Goal: Task Accomplishment & Management: Complete application form

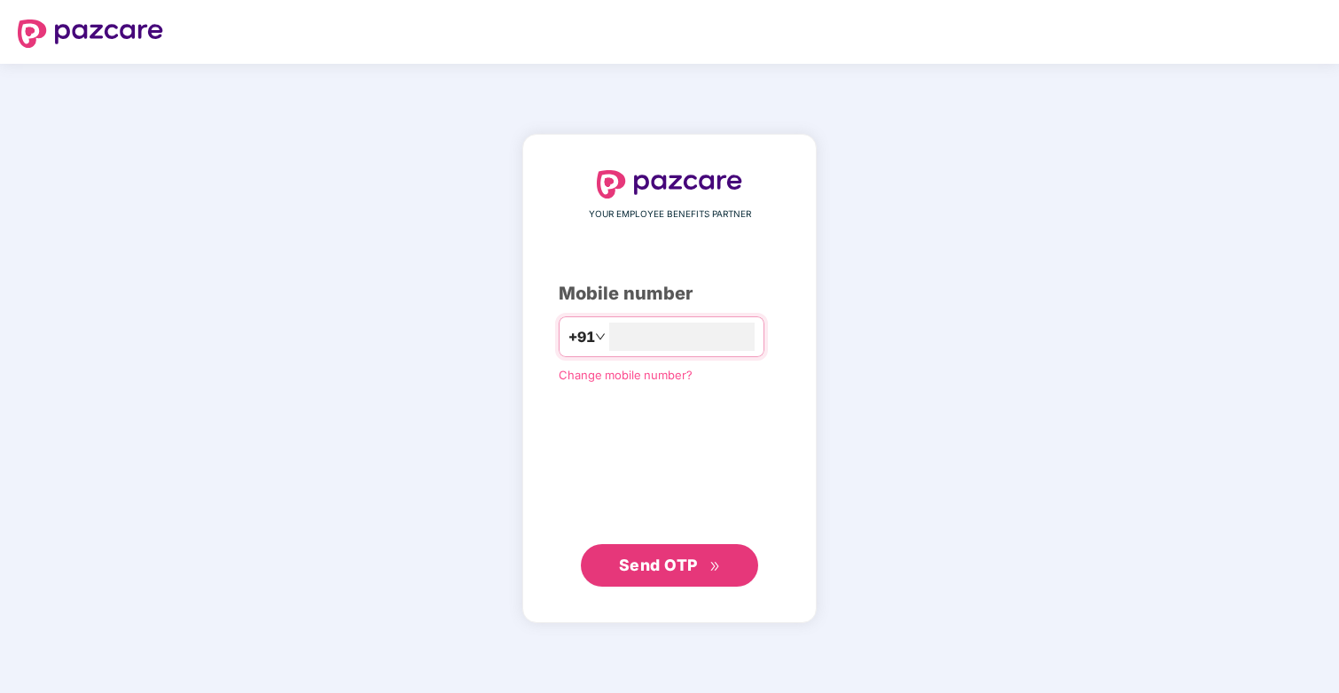
type input "**********"
click at [633, 557] on span "Send OTP" at bounding box center [658, 564] width 79 height 19
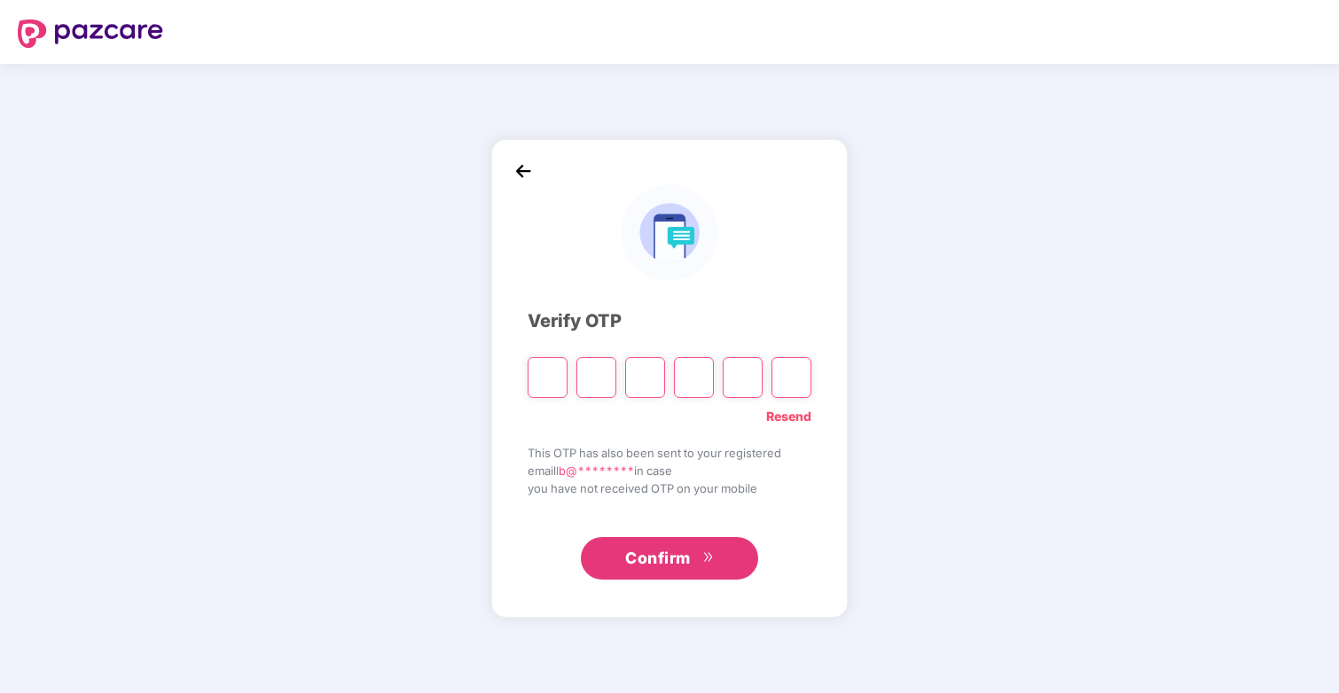
type input "*"
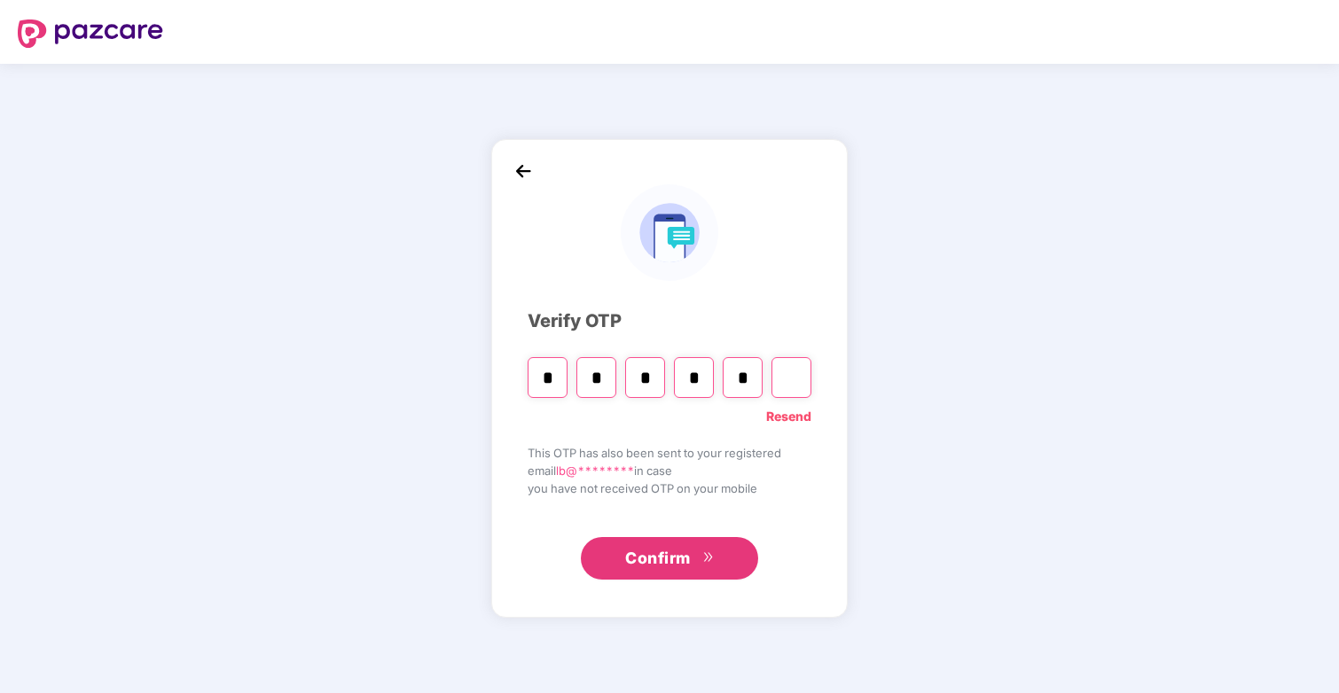
type input "*"
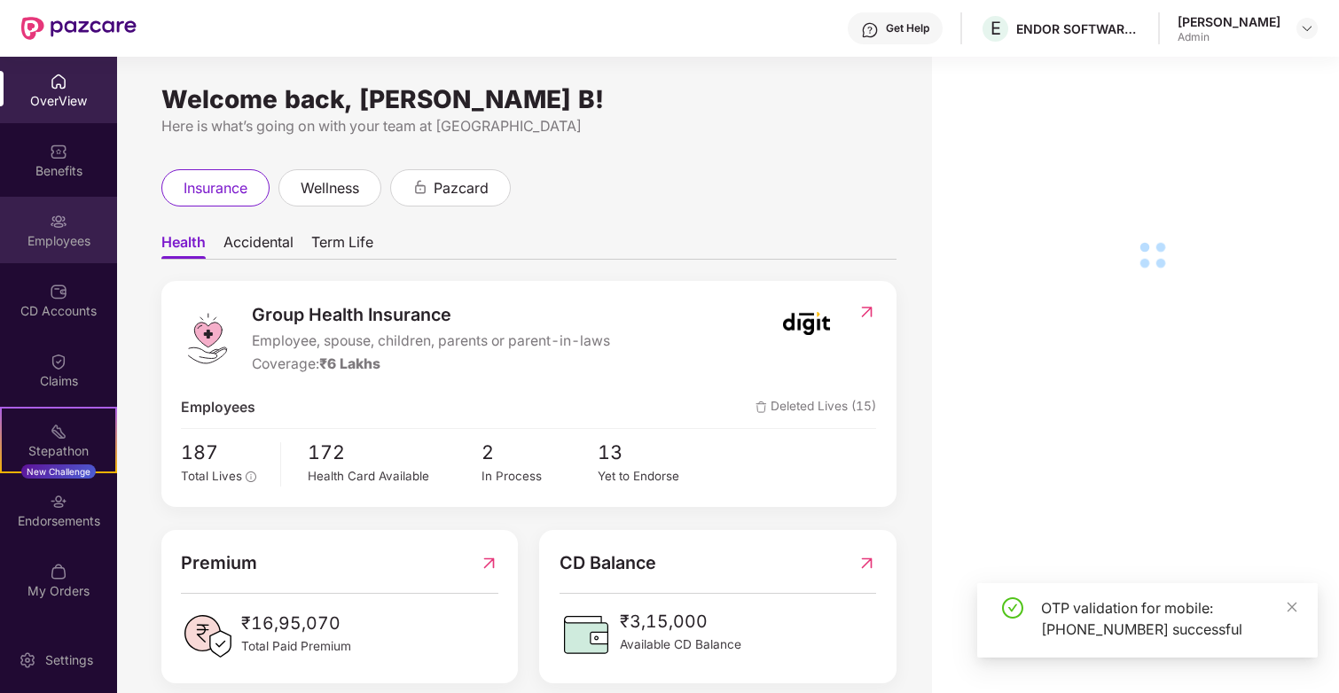
click at [55, 247] on div "Employees" at bounding box center [58, 241] width 117 height 18
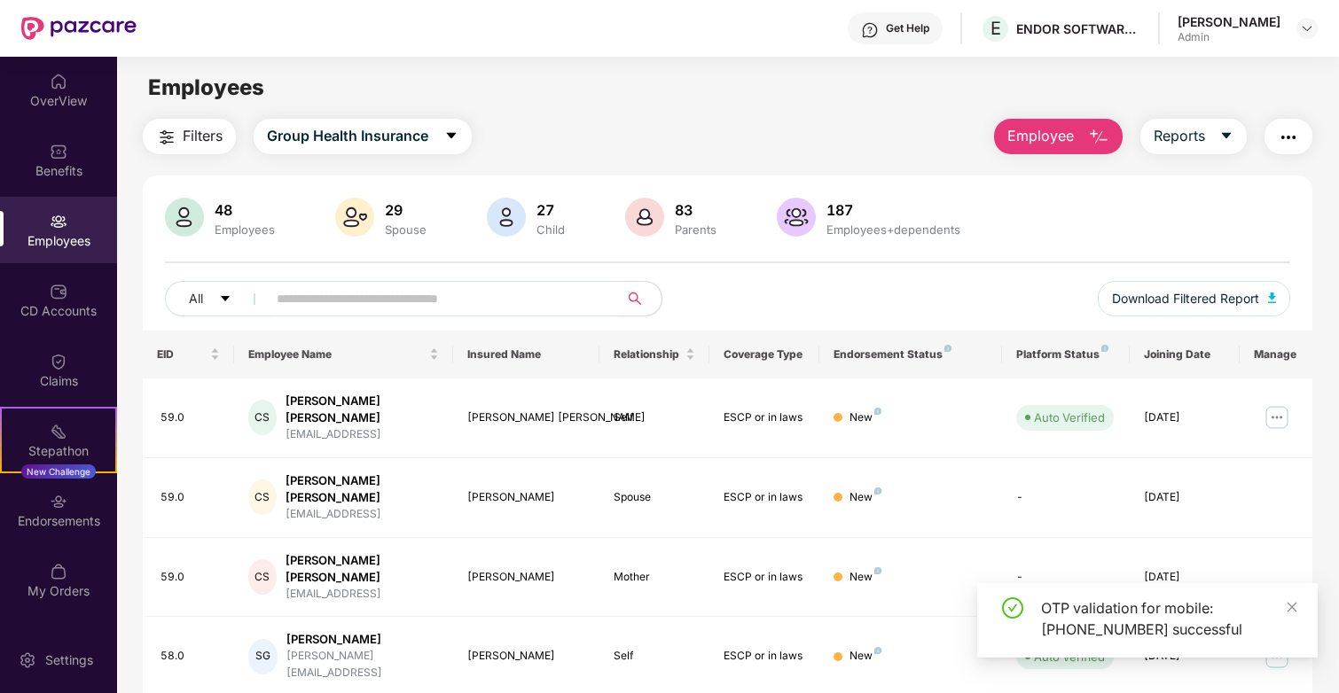
click at [1078, 137] on button "Employee" at bounding box center [1058, 136] width 129 height 35
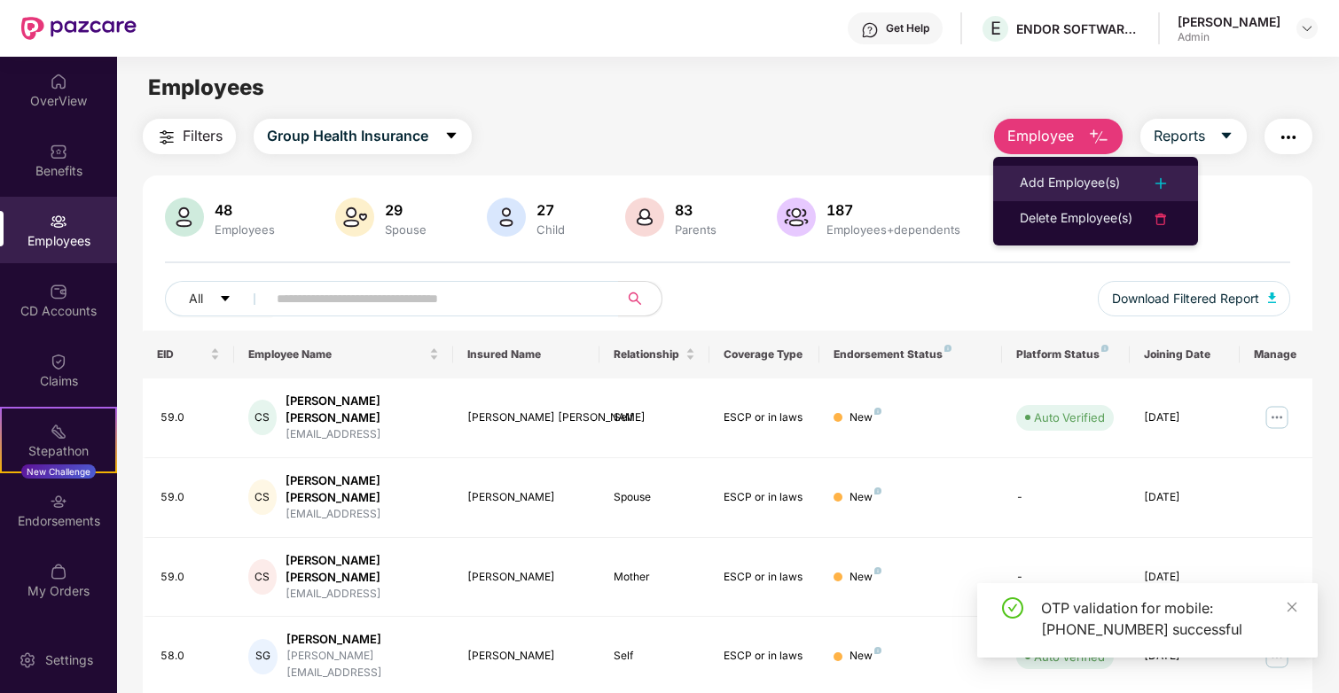
click at [1066, 192] on div "Add Employee(s)" at bounding box center [1070, 183] width 100 height 21
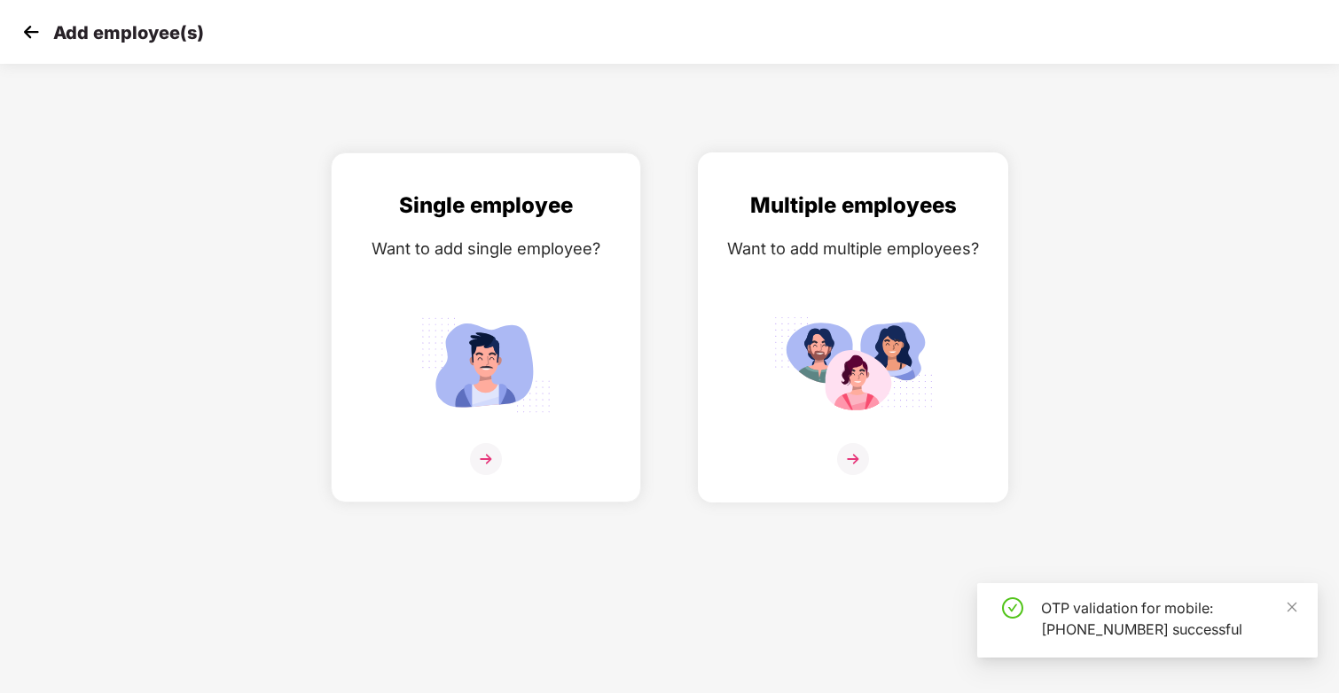
click at [814, 286] on div "Multiple employees Want to add multiple employees?" at bounding box center [853, 343] width 273 height 309
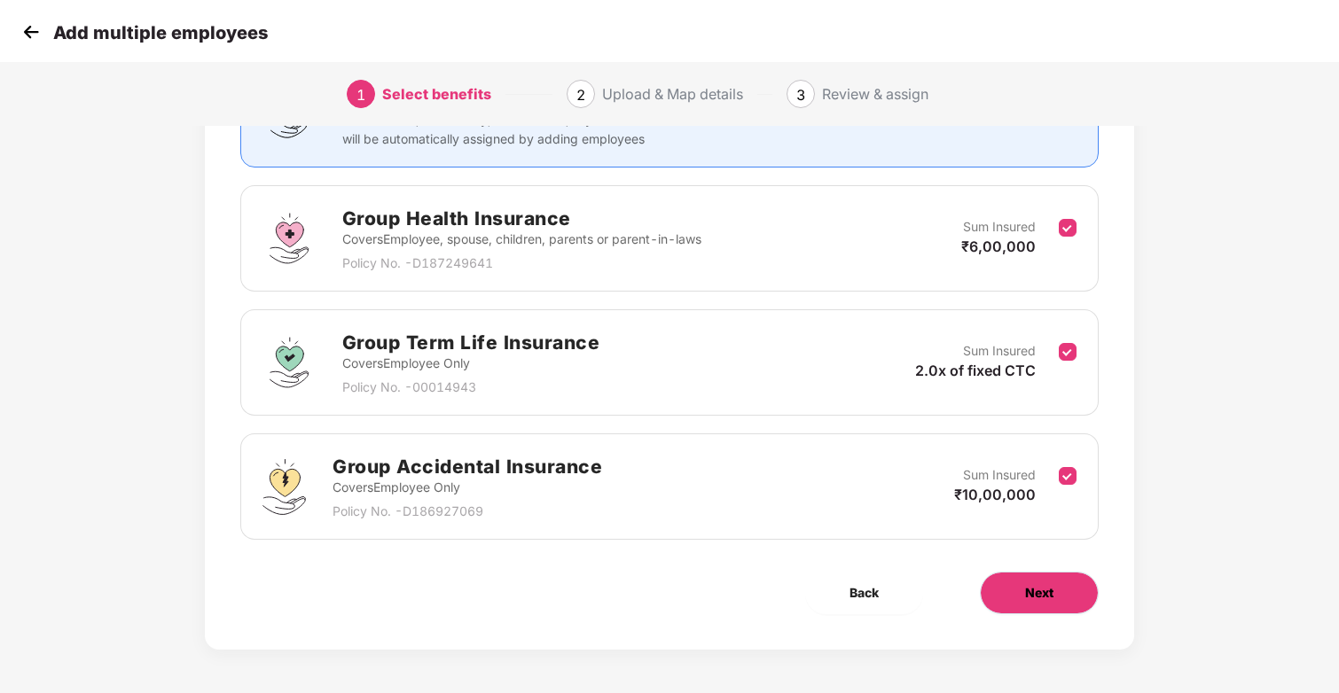
click at [1061, 574] on button "Next" at bounding box center [1039, 593] width 119 height 43
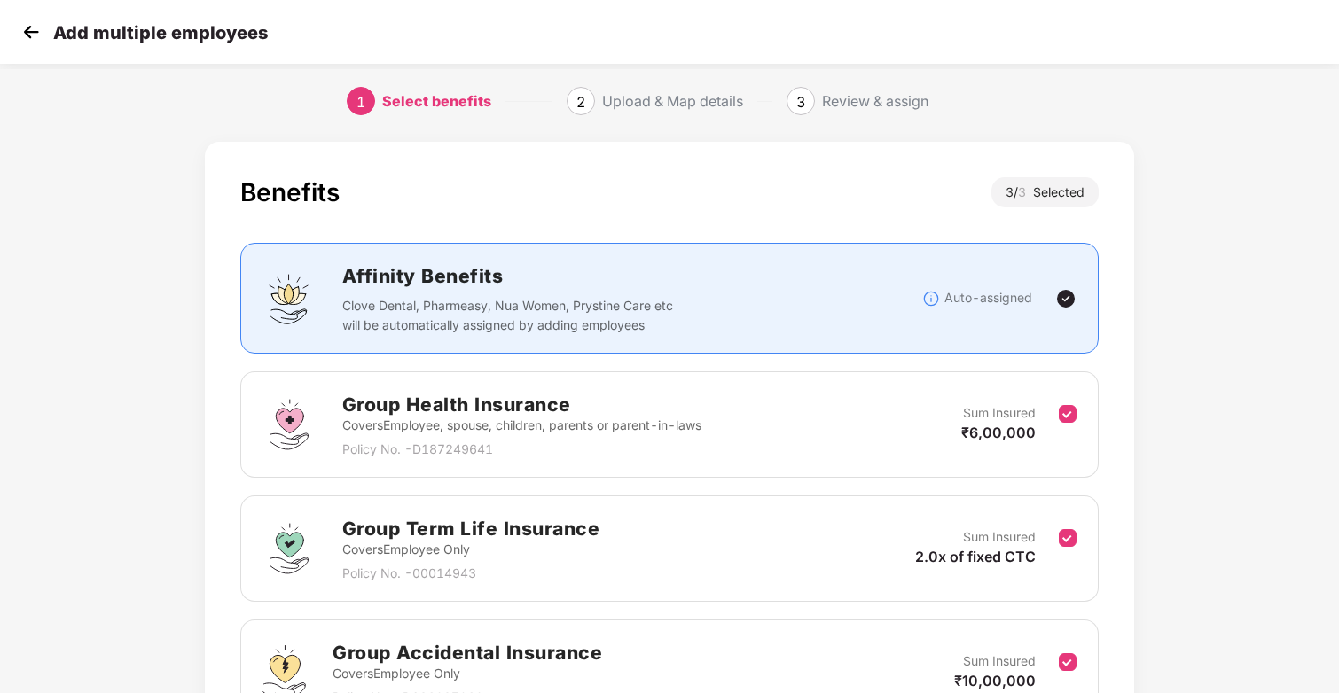
scroll to position [4, 0]
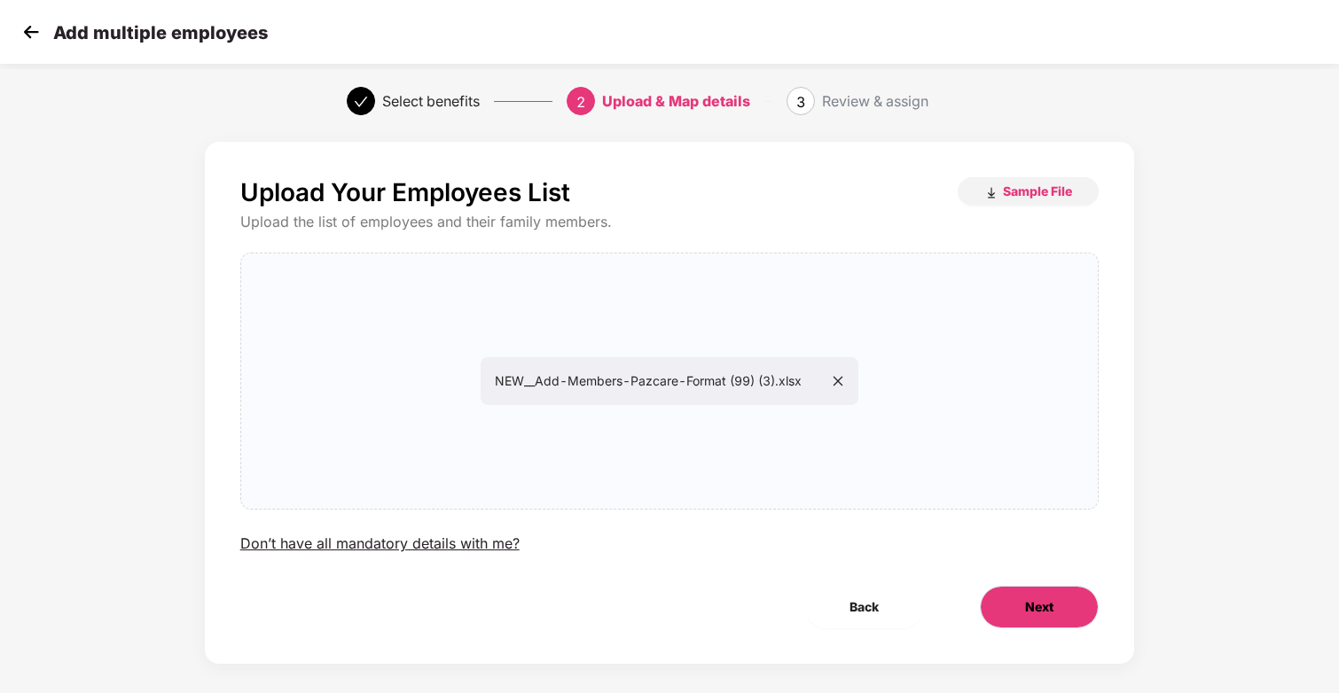
click at [1036, 594] on button "Next" at bounding box center [1039, 607] width 119 height 43
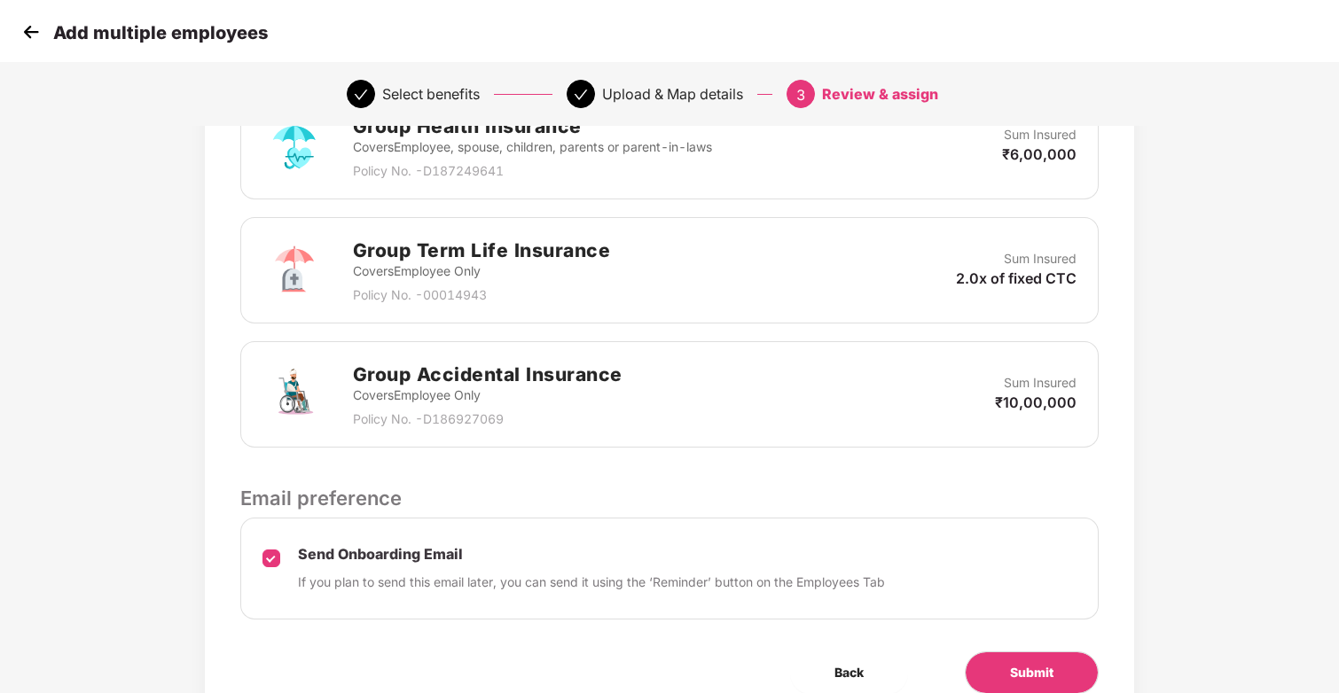
scroll to position [543, 0]
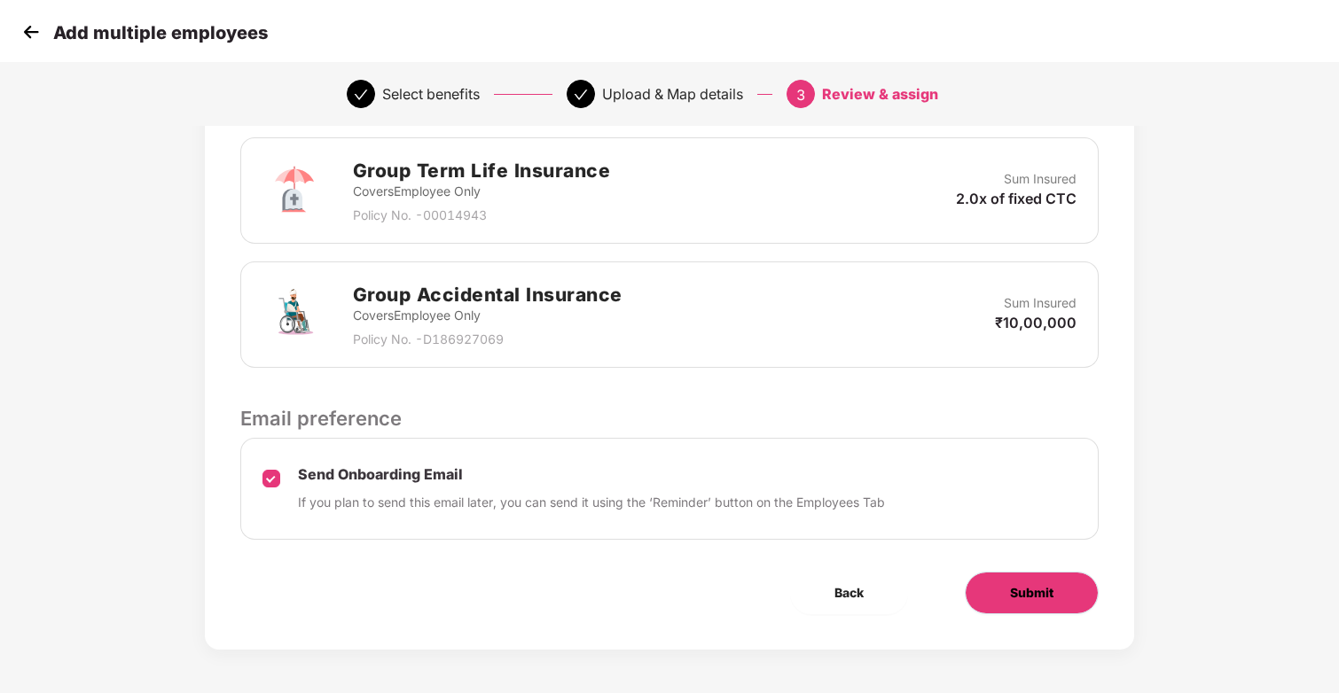
click at [1000, 602] on button "Submit" at bounding box center [1032, 593] width 134 height 43
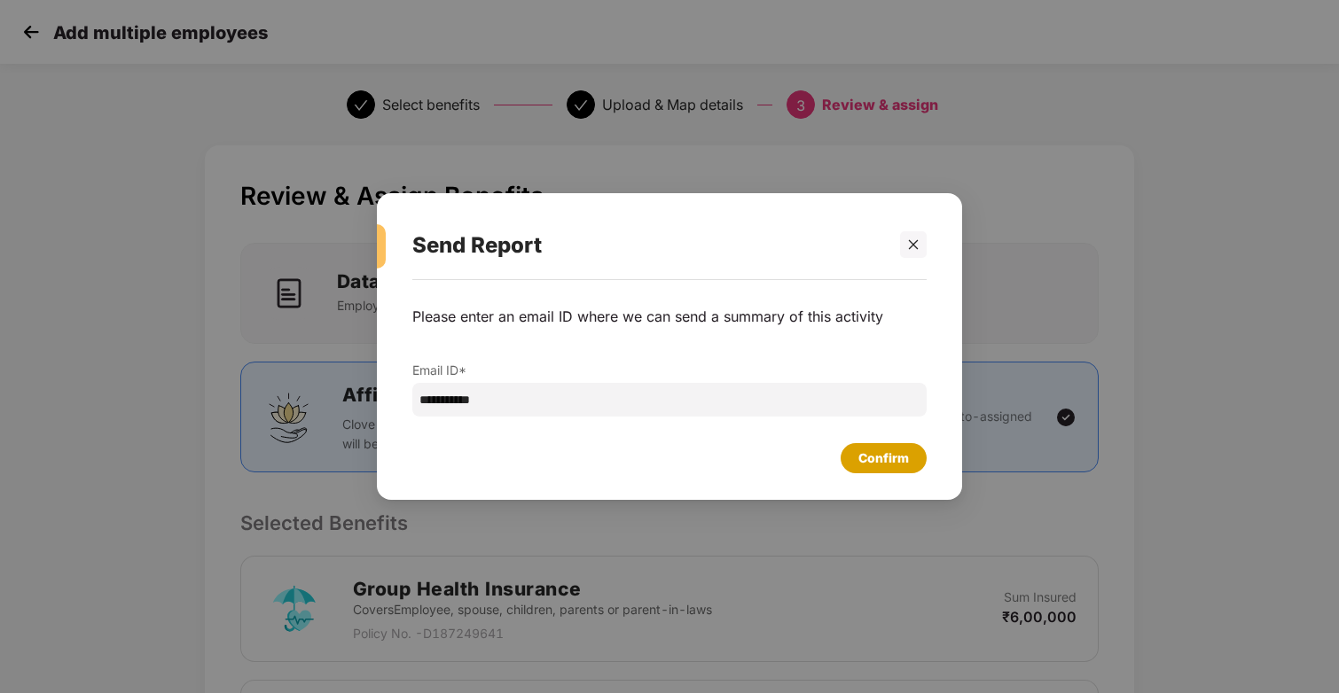
click at [871, 463] on div "Confirm" at bounding box center [883, 459] width 51 height 20
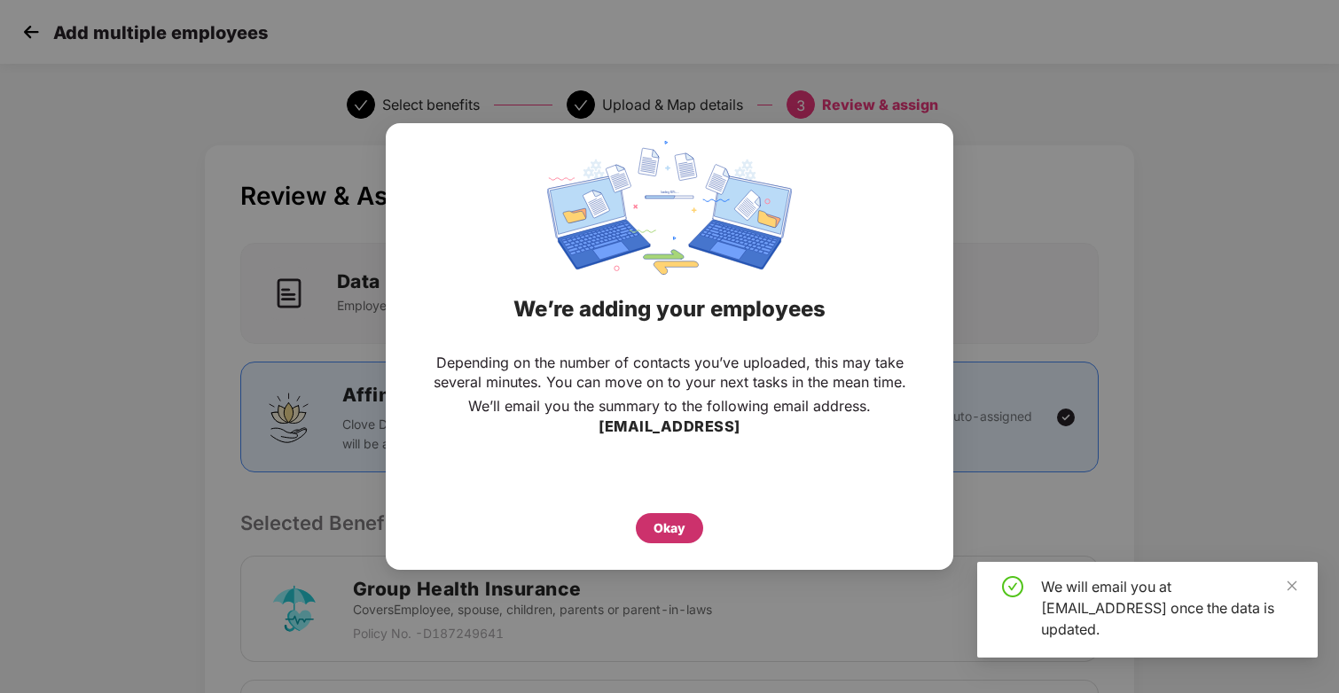
click at [681, 522] on div "Okay" at bounding box center [670, 529] width 32 height 20
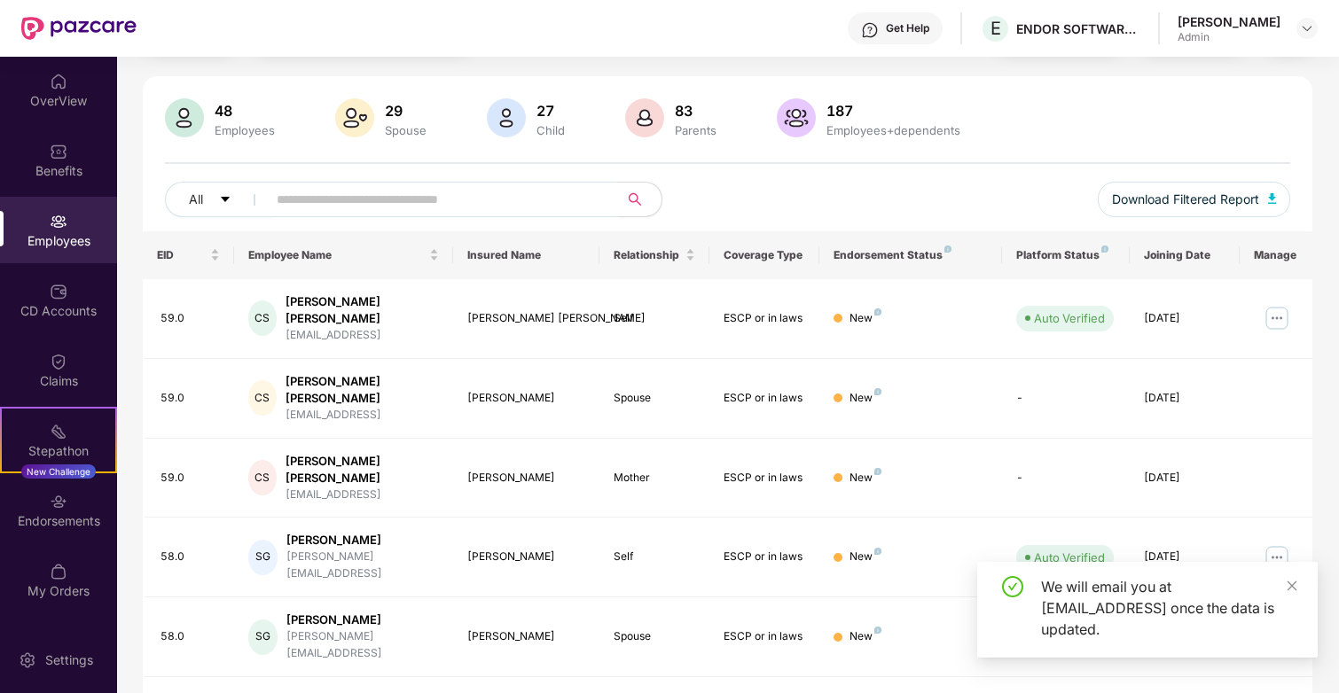
scroll to position [132, 0]
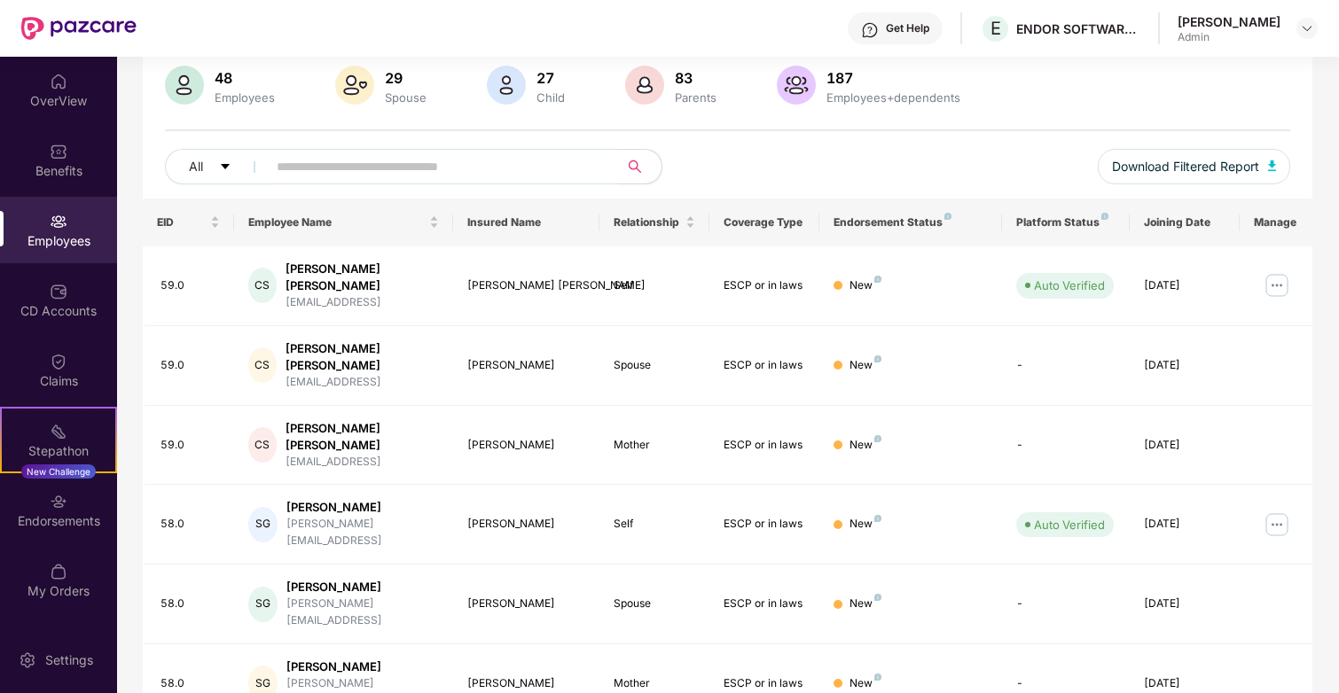
click at [890, 146] on div "48 Employees 29 Spouse 27 Child 83 Parents 187 Employees+dependents All Downloa…" at bounding box center [728, 132] width 1171 height 133
click at [67, 245] on div "Employees" at bounding box center [58, 241] width 117 height 18
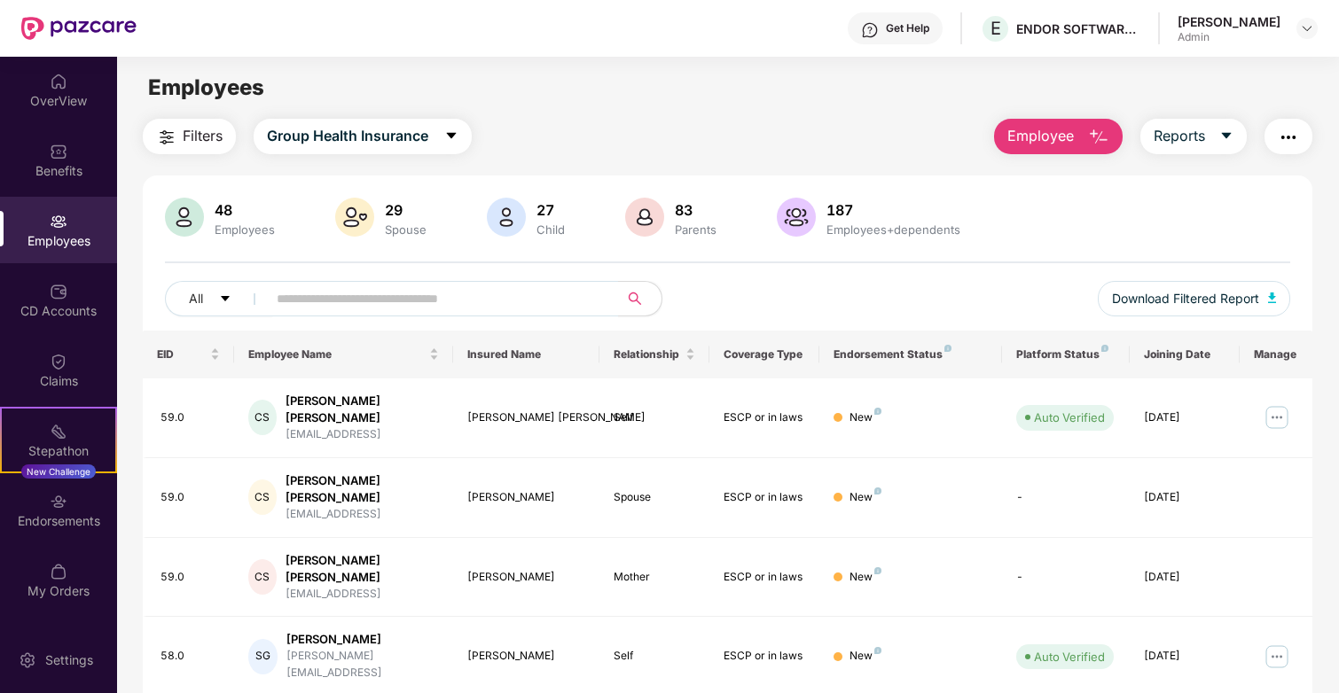
click at [1067, 134] on span "Employee" at bounding box center [1040, 136] width 67 height 22
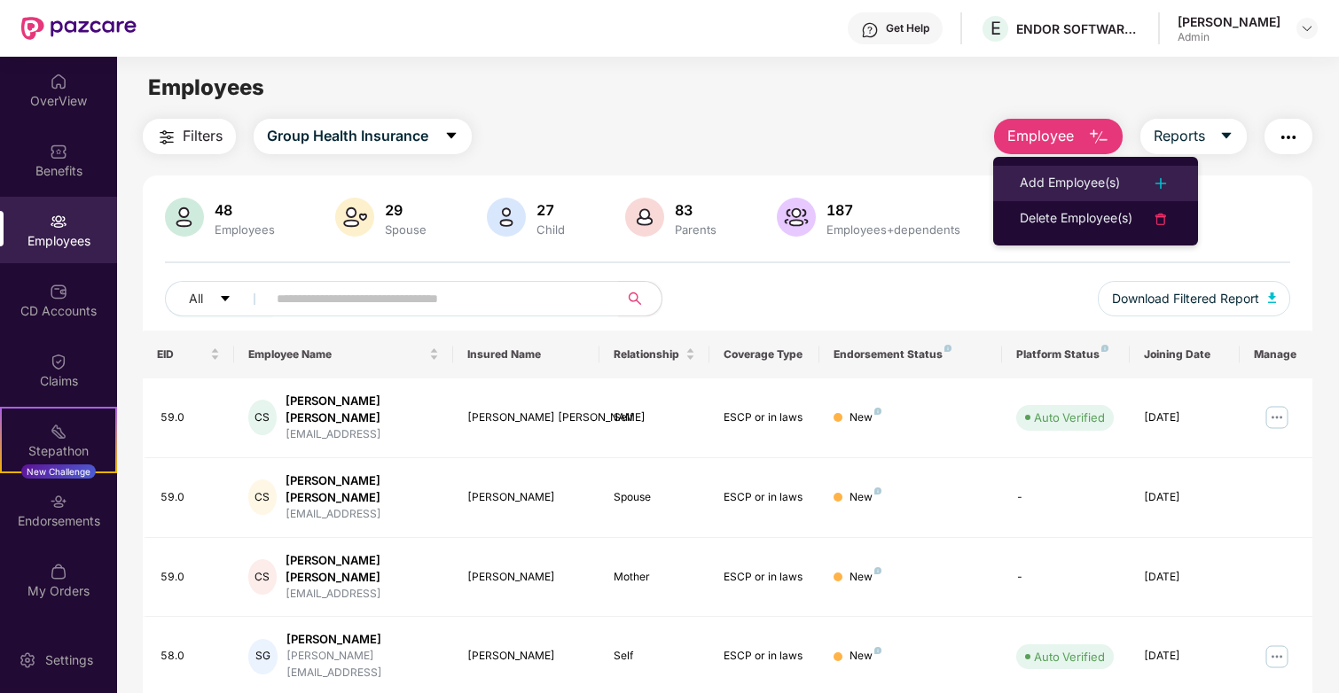
click at [1100, 177] on div "Add Employee(s)" at bounding box center [1070, 183] width 100 height 21
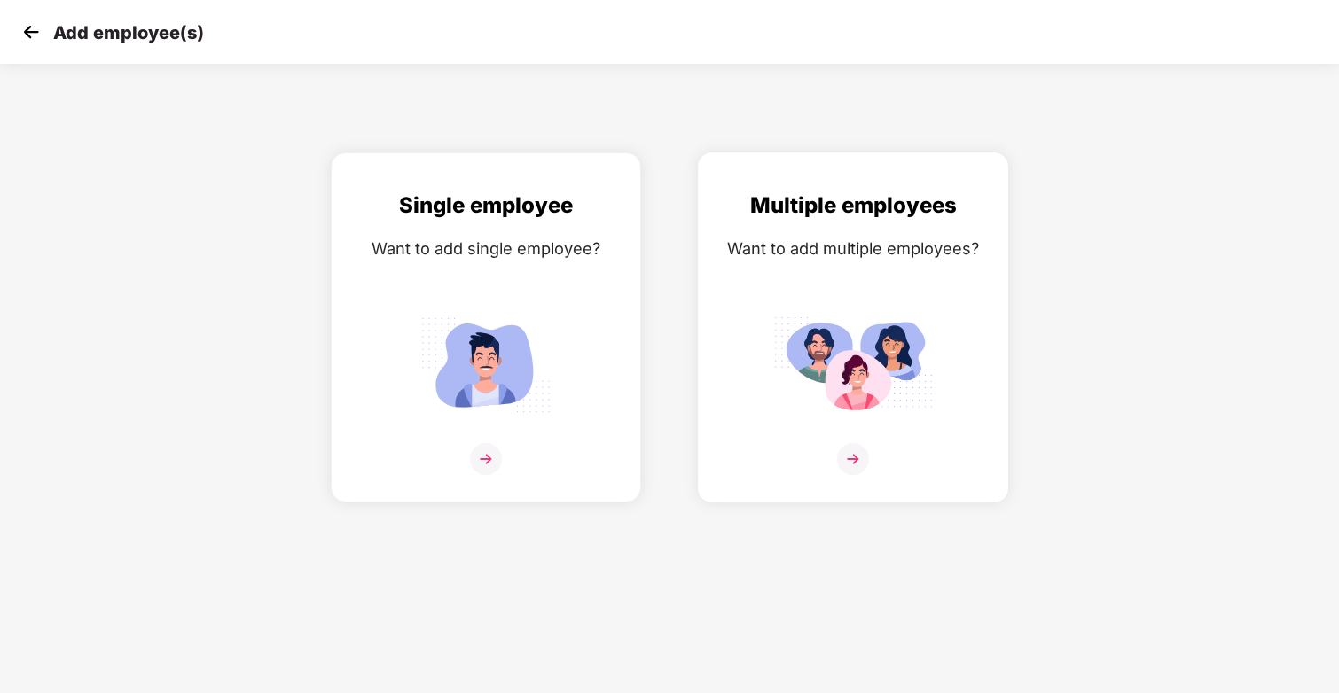
click at [793, 459] on div at bounding box center [853, 470] width 273 height 54
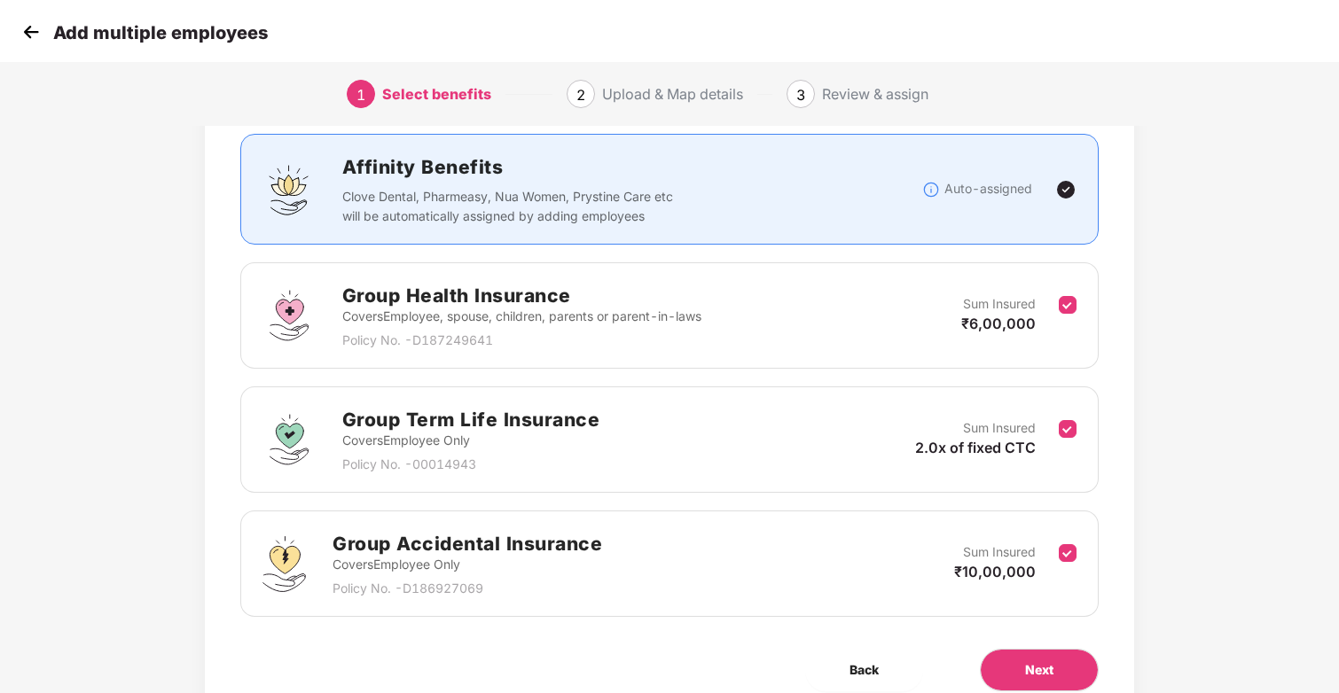
scroll to position [190, 0]
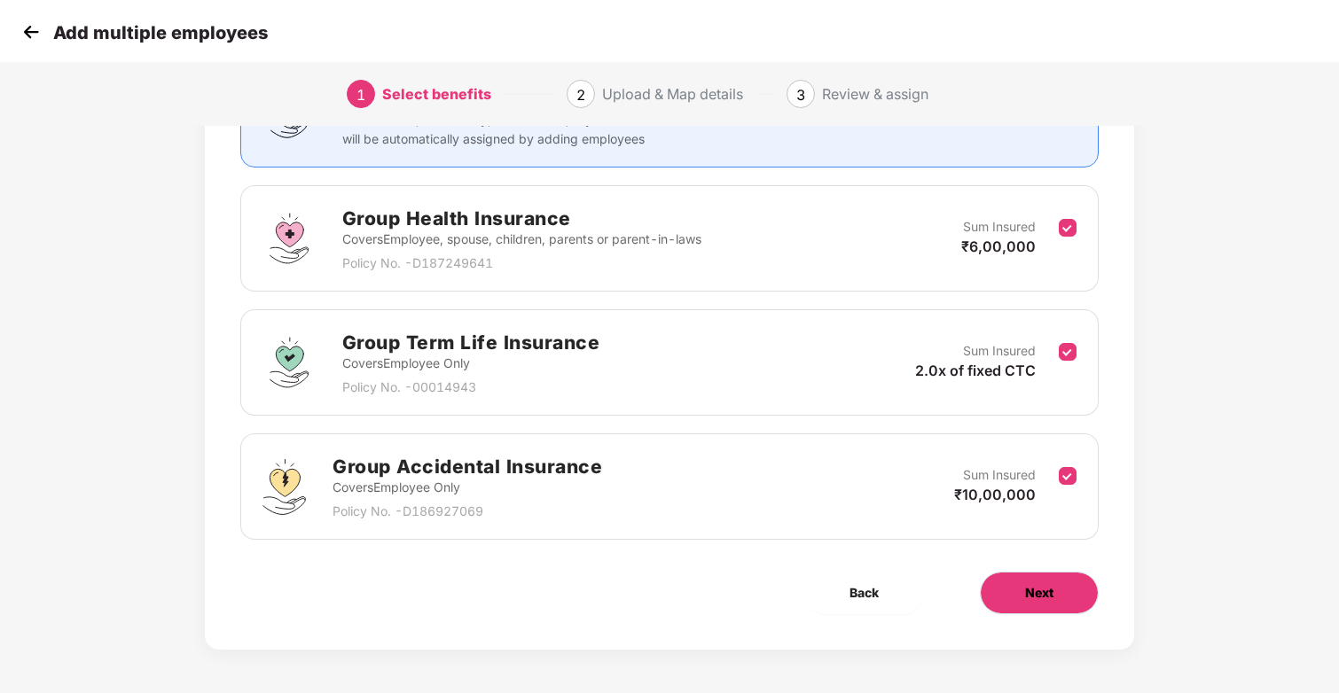
click at [1027, 593] on span "Next" at bounding box center [1039, 593] width 28 height 20
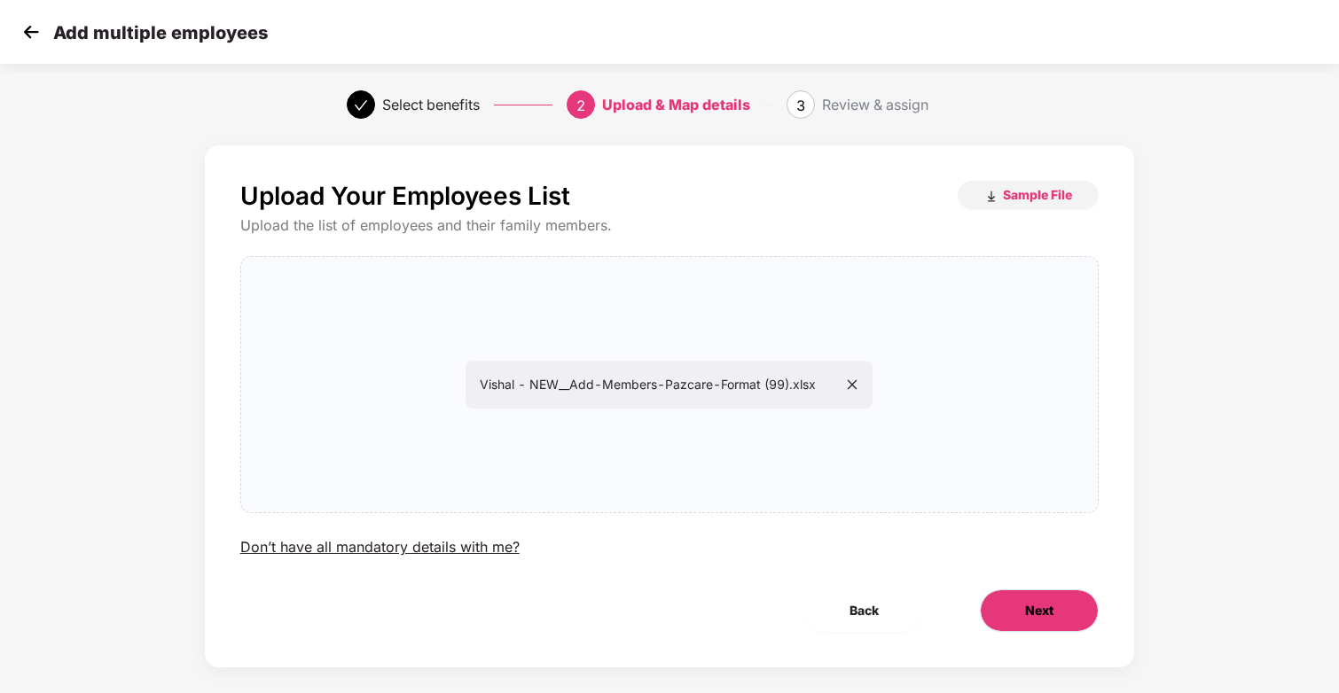
click at [1030, 623] on button "Next" at bounding box center [1039, 611] width 119 height 43
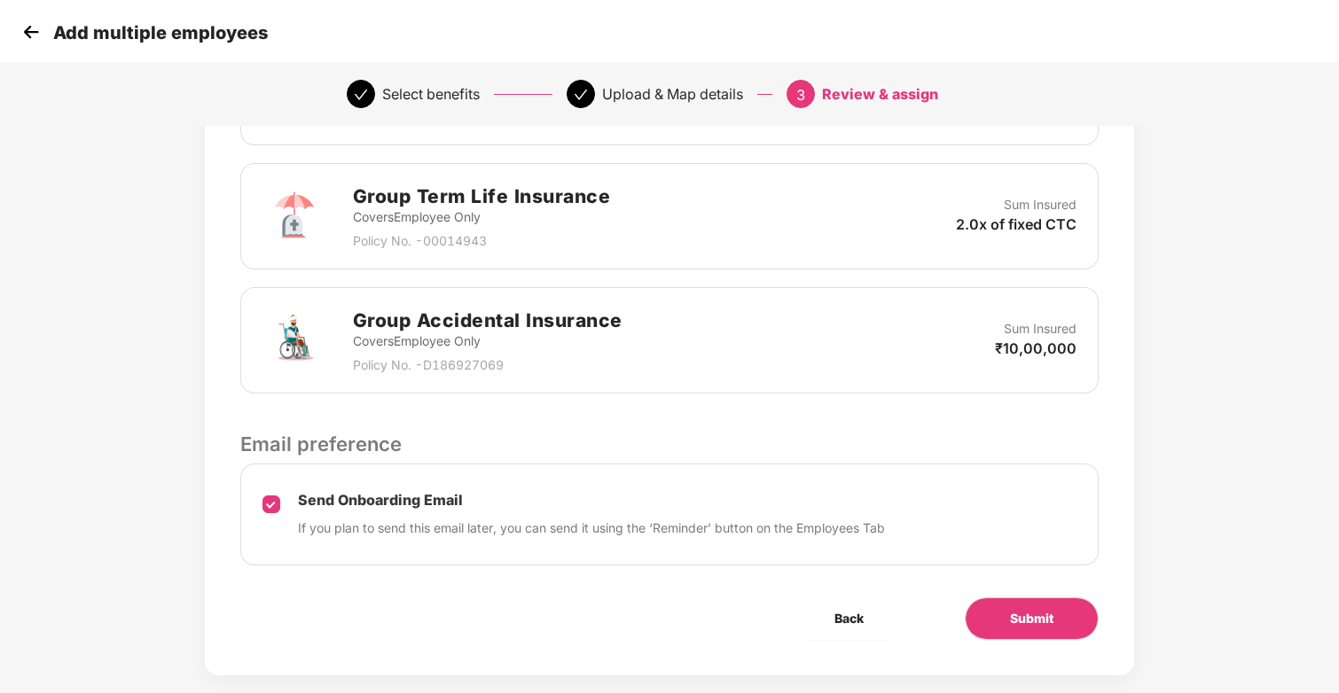
scroll to position [543, 0]
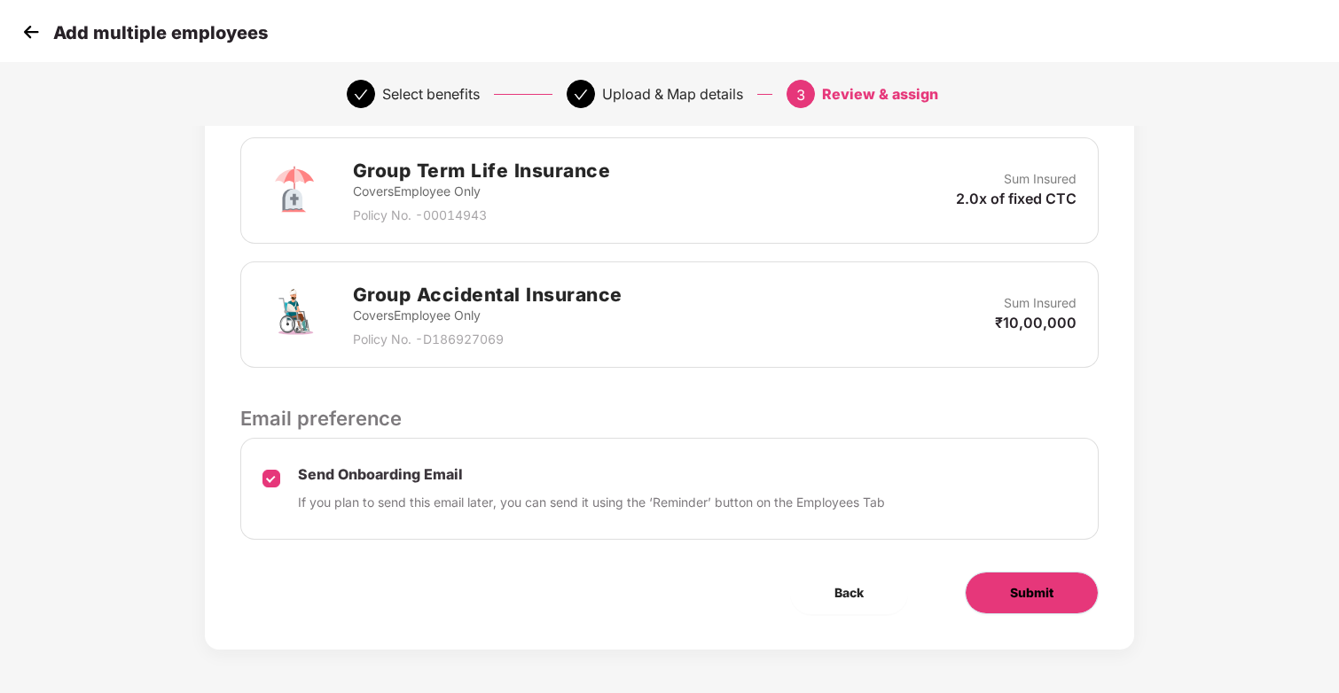
click at [1014, 593] on span "Submit" at bounding box center [1031, 593] width 43 height 20
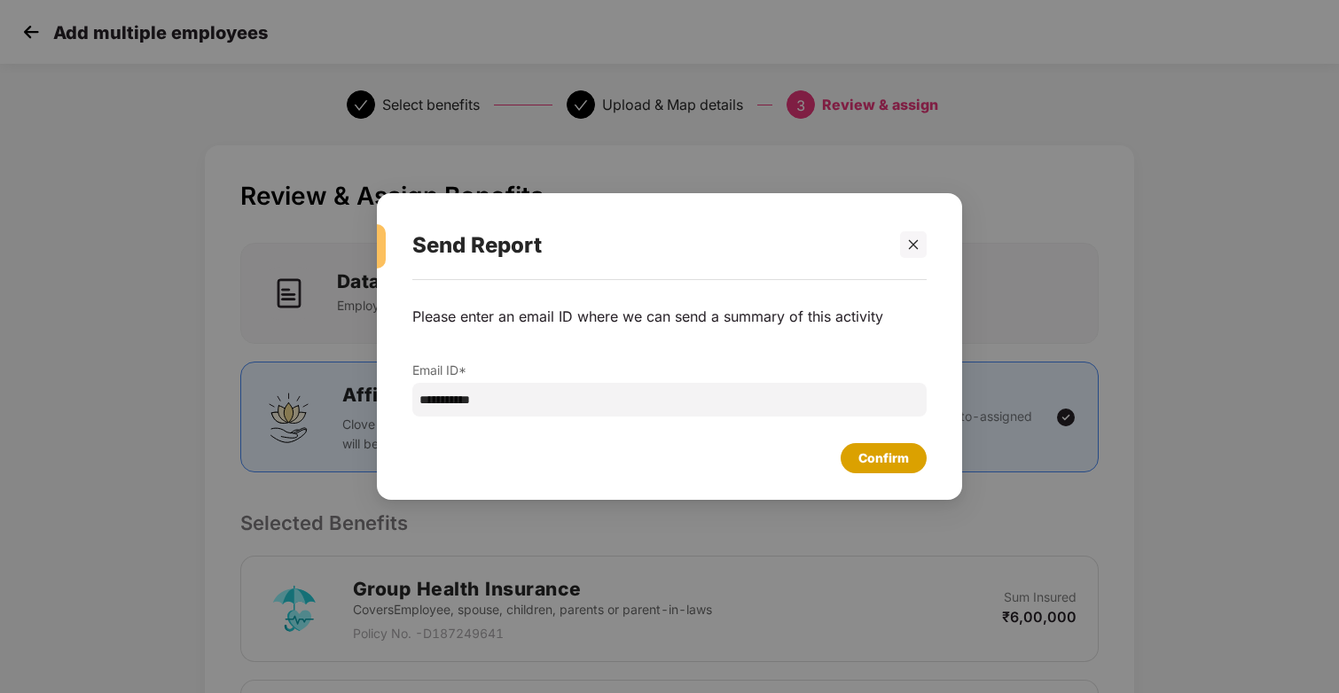
click at [900, 472] on div "Confirm" at bounding box center [884, 458] width 86 height 30
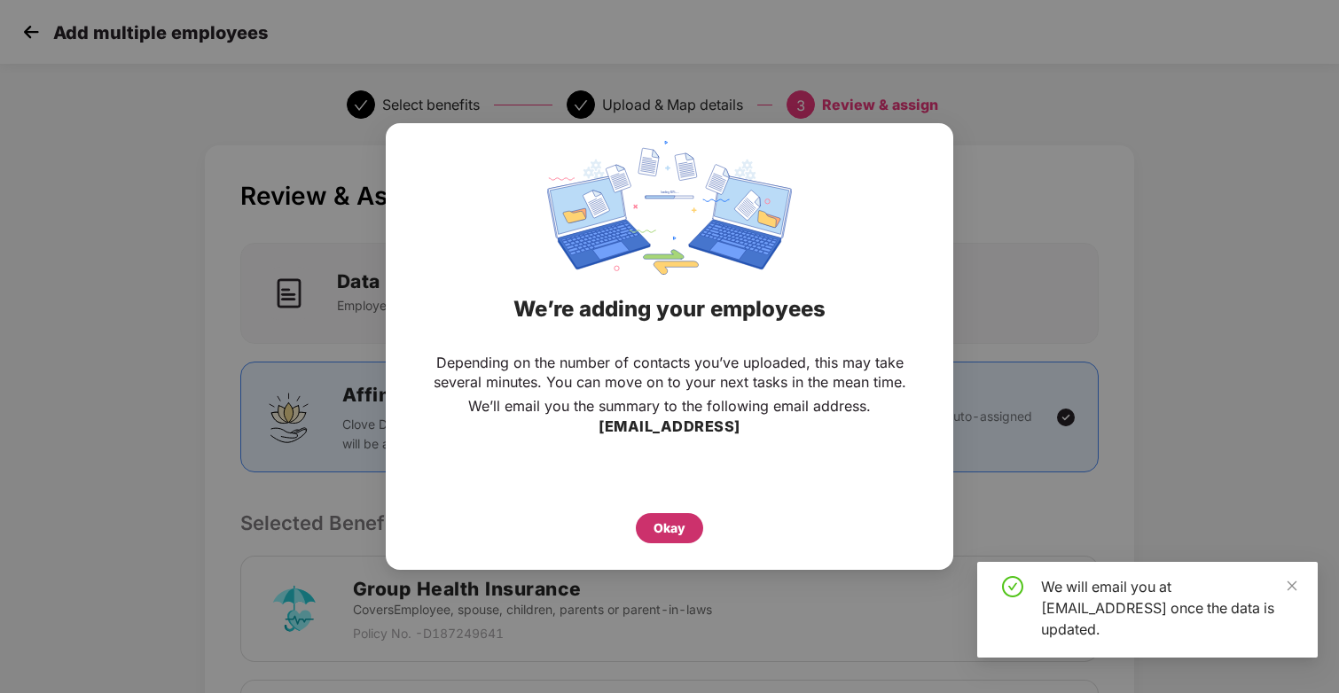
click at [673, 519] on div "Okay" at bounding box center [670, 529] width 32 height 20
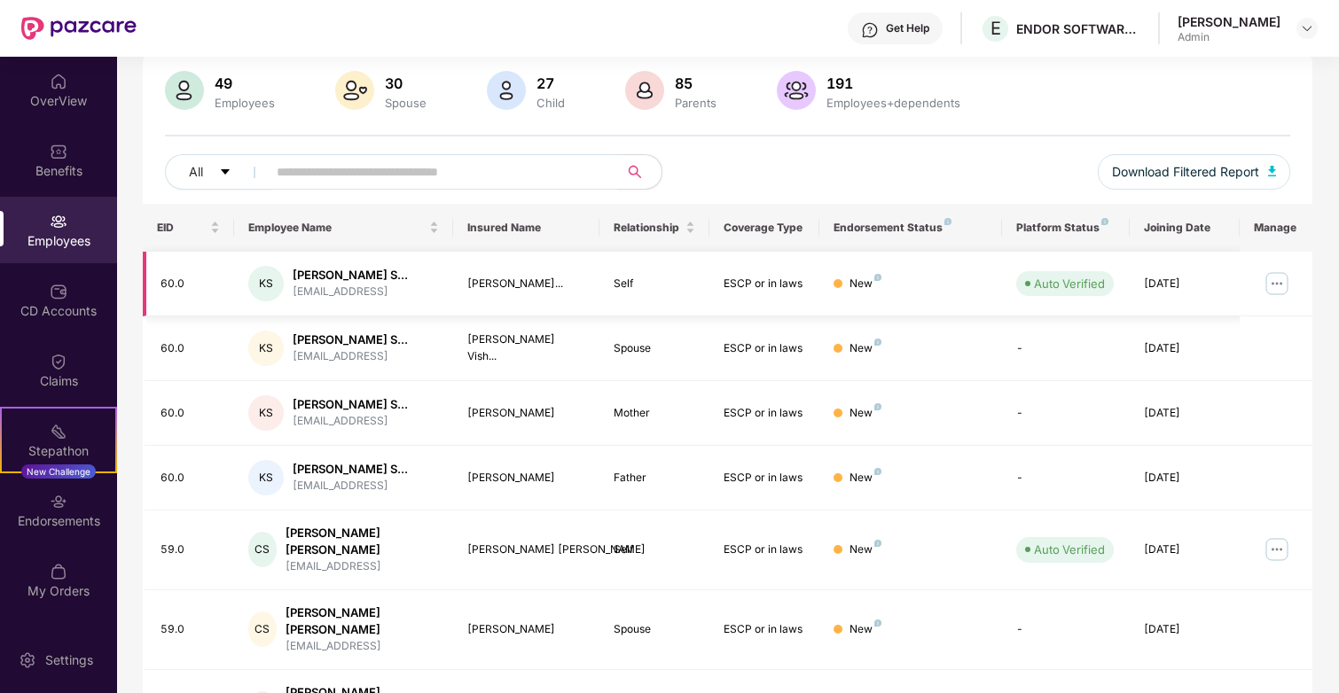
scroll to position [141, 0]
